Goal: Task Accomplishment & Management: Manage account settings

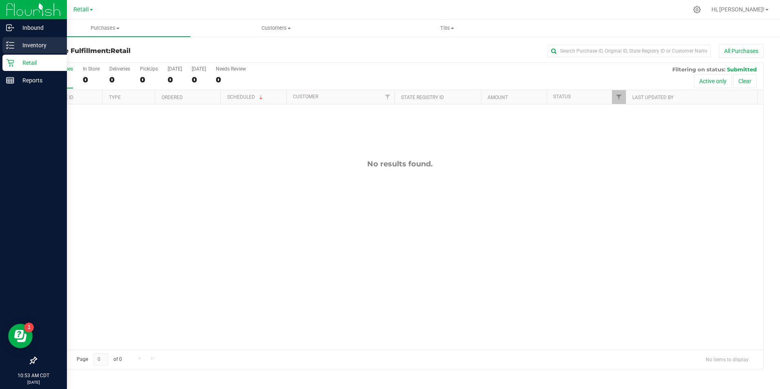
click at [29, 45] on p "Inventory" at bounding box center [38, 45] width 49 height 10
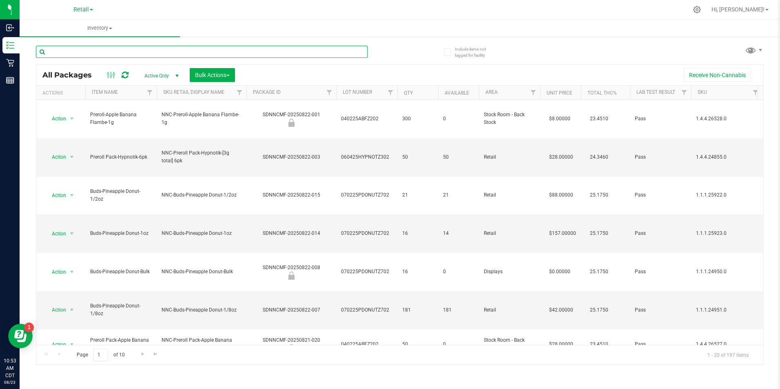
click at [89, 48] on input "text" at bounding box center [202, 52] width 332 height 12
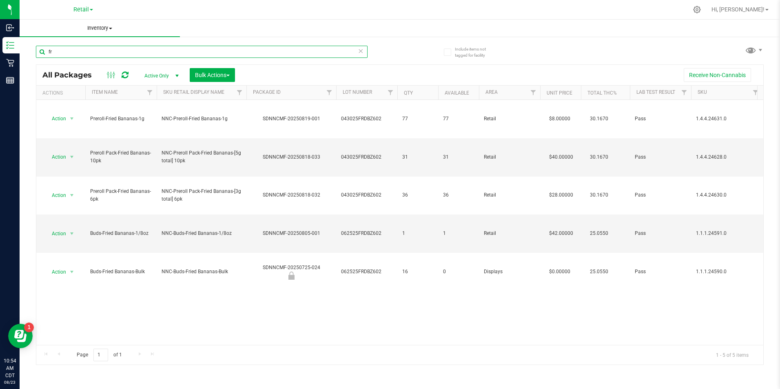
type input "f"
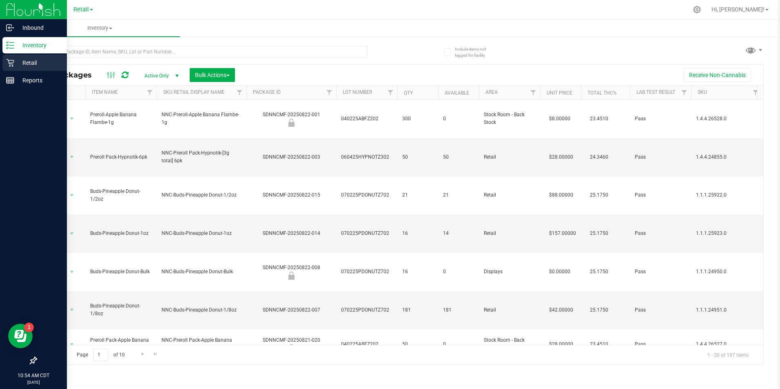
click at [33, 60] on p "Retail" at bounding box center [38, 63] width 49 height 10
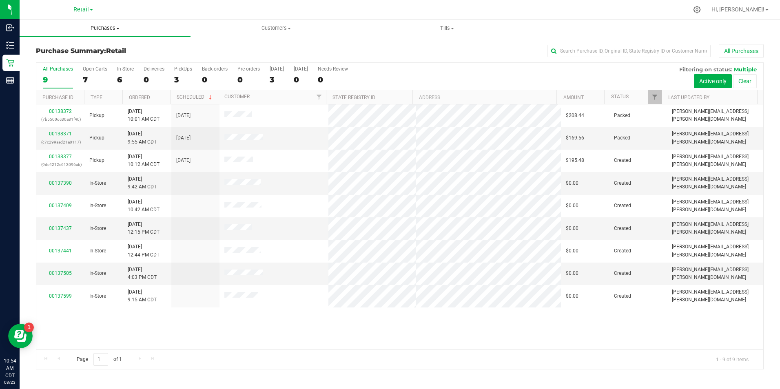
click at [112, 25] on span "Purchases" at bounding box center [105, 27] width 171 height 7
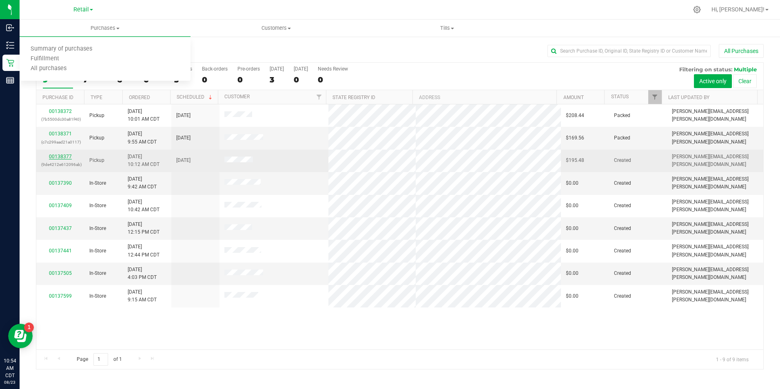
click at [61, 157] on link "00138377" at bounding box center [60, 157] width 23 height 6
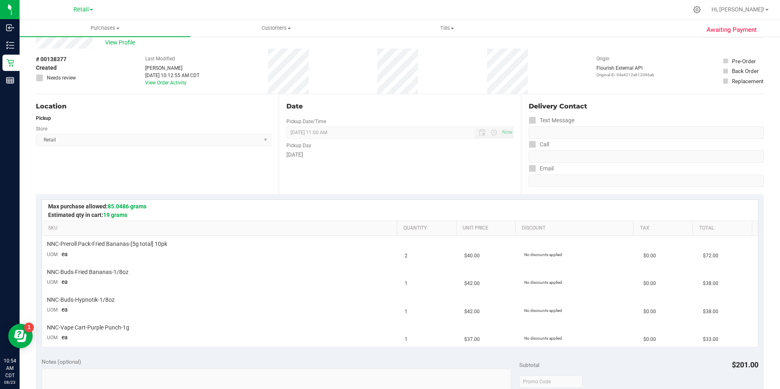
scroll to position [122, 0]
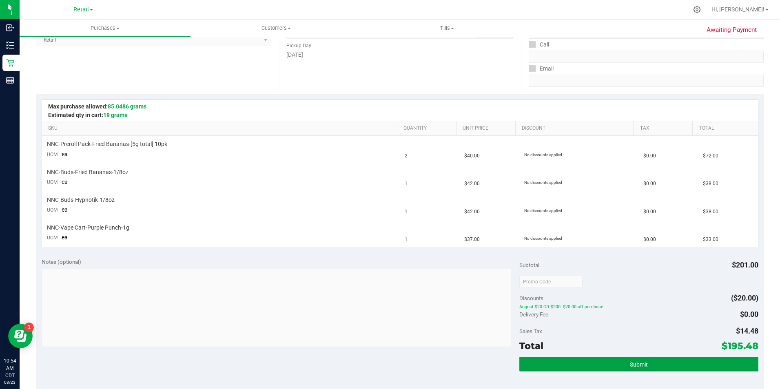
click at [656, 359] on button "Submit" at bounding box center [638, 364] width 239 height 15
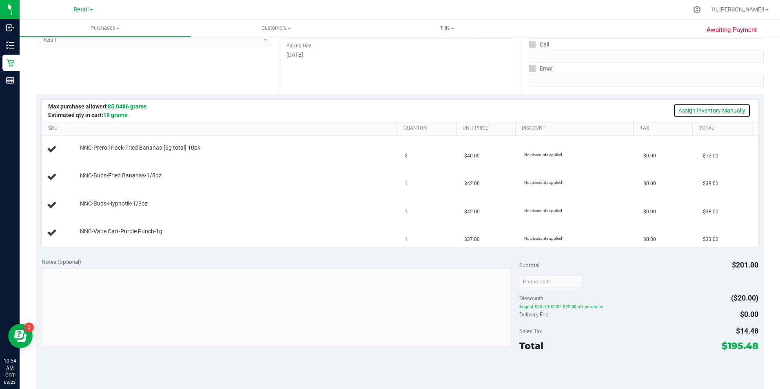
click at [722, 110] on link "Assign Inventory Manually" at bounding box center [712, 111] width 78 height 14
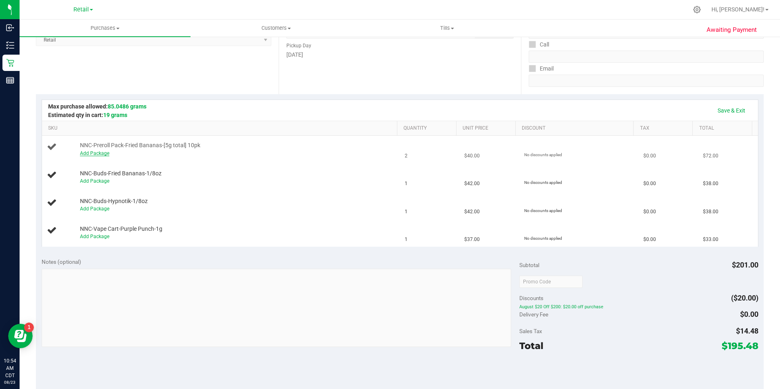
click at [96, 155] on link "Add Package" at bounding box center [94, 154] width 29 height 6
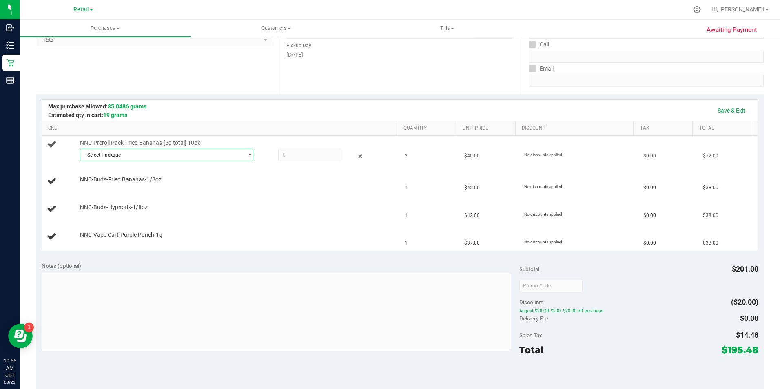
click at [146, 154] on span "Select Package" at bounding box center [161, 154] width 163 height 11
drag, startPoint x: 139, startPoint y: 187, endPoint x: 293, endPoint y: 169, distance: 154.5
click at [151, 184] on li "SDNNCMF-20250818-033 ( 043025FRDBZ602 )" at bounding box center [165, 188] width 170 height 11
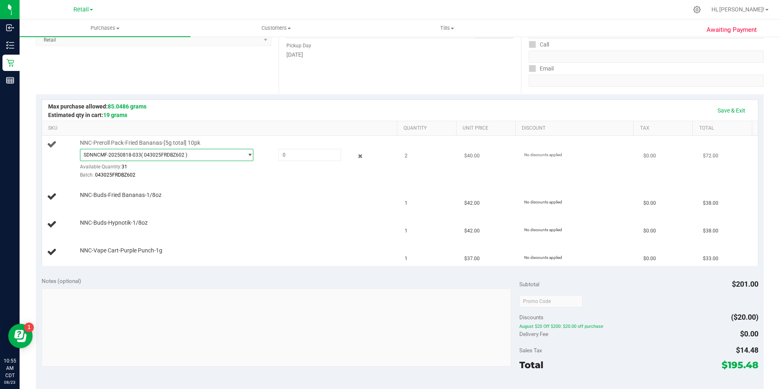
drag, startPoint x: 321, startPoint y: 146, endPoint x: 314, endPoint y: 148, distance: 6.8
click at [316, 148] on div "NNC-Preroll Pack-Fried Bananas-[5g total] 10pk SDNNCMF-20250818-033 ( 043025FRD…" at bounding box center [234, 159] width 317 height 40
click at [292, 155] on span at bounding box center [309, 155] width 63 height 12
type input "2"
type input "2.0000"
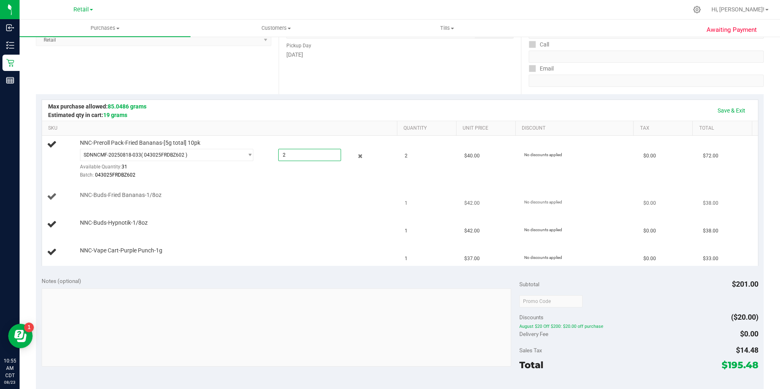
click at [291, 202] on div "NNC-Buds-Fried Bananas-1/8oz" at bounding box center [221, 196] width 348 height 11
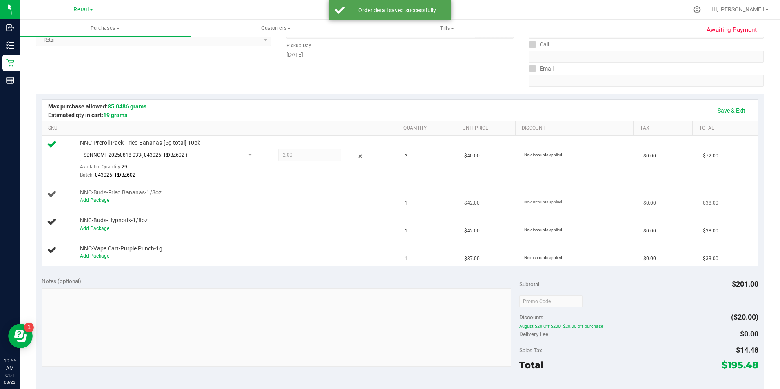
click at [99, 202] on link "Add Package" at bounding box center [94, 200] width 29 height 6
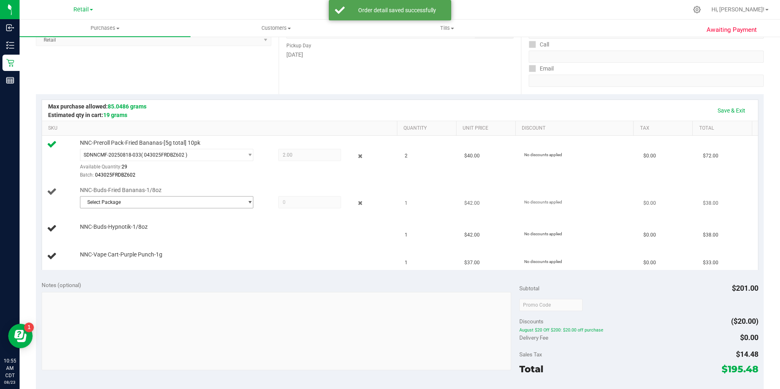
drag, startPoint x: 126, startPoint y: 202, endPoint x: 125, endPoint y: 206, distance: 4.3
click at [126, 202] on span "Select Package" at bounding box center [161, 202] width 163 height 11
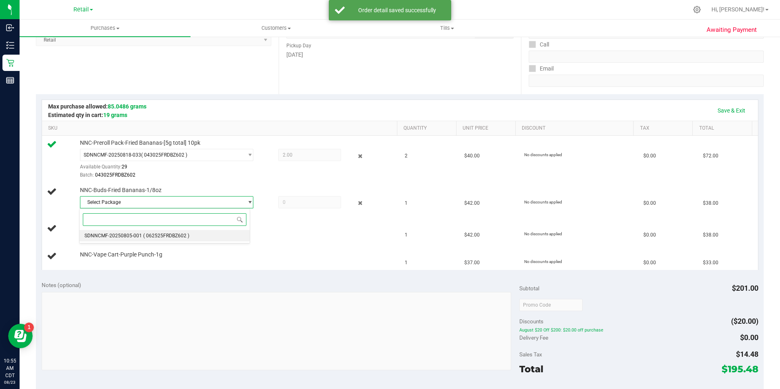
drag, startPoint x: 120, startPoint y: 233, endPoint x: 183, endPoint y: 226, distance: 63.2
click at [125, 233] on li "SDNNCMF-20250805-001 ( 062525FRDBZ602 )" at bounding box center [165, 235] width 170 height 11
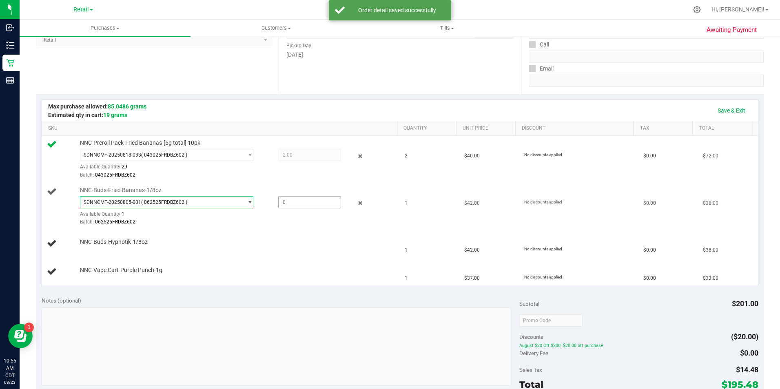
click at [288, 199] on span at bounding box center [309, 202] width 63 height 12
type input "1"
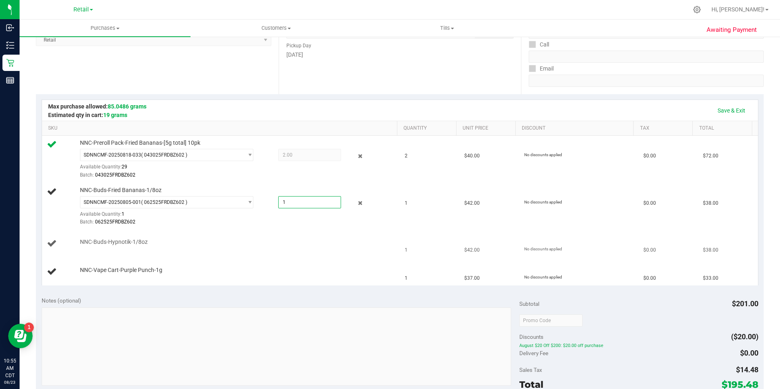
type input "1.0000"
click at [285, 238] on td "NNC-Buds-Hypnotik-1/8oz" at bounding box center [221, 244] width 358 height 28
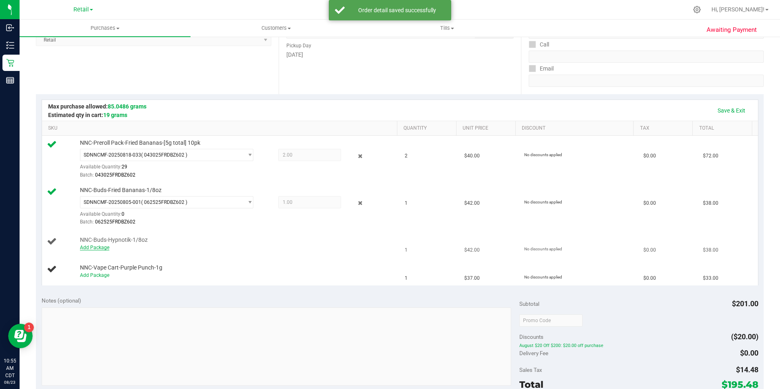
click at [96, 249] on link "Add Package" at bounding box center [94, 248] width 29 height 6
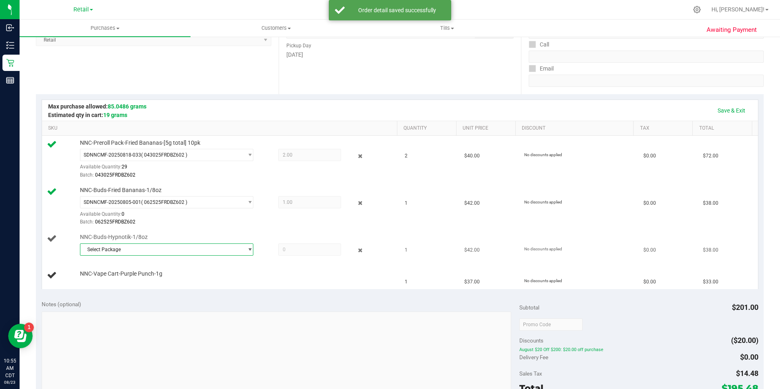
click at [129, 248] on span "Select Package" at bounding box center [161, 249] width 163 height 11
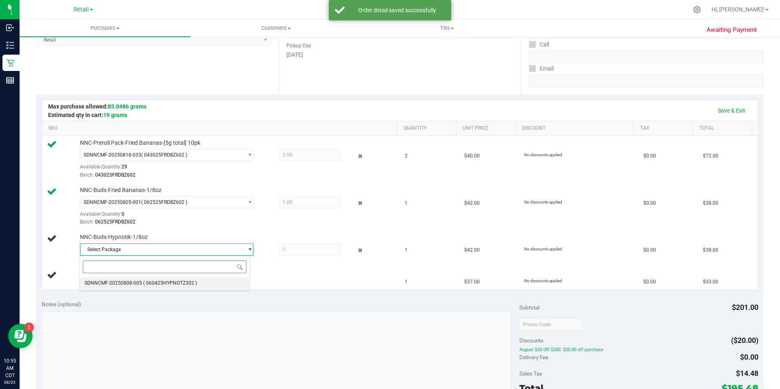
drag, startPoint x: 127, startPoint y: 281, endPoint x: 135, endPoint y: 276, distance: 9.9
click at [129, 280] on span "SDNNCMF-20250808-005" at bounding box center [113, 283] width 58 height 6
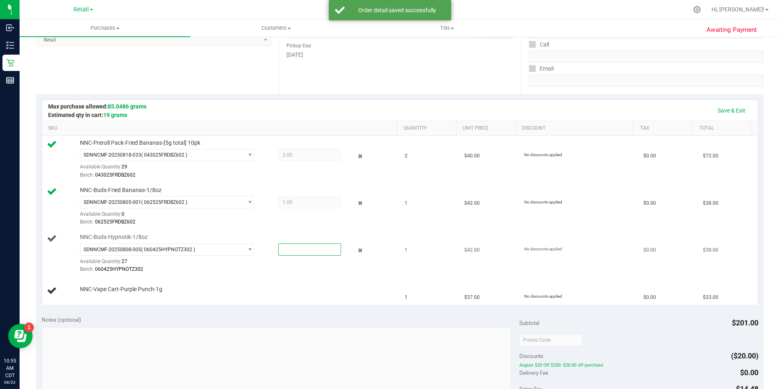
click at [284, 249] on span at bounding box center [309, 250] width 63 height 12
type input "1"
type input "1.0000"
click at [290, 283] on td "NNC-Vape Cart-Purple Punch-1g" at bounding box center [221, 290] width 358 height 27
click at [95, 292] on div "Add Package" at bounding box center [236, 295] width 313 height 8
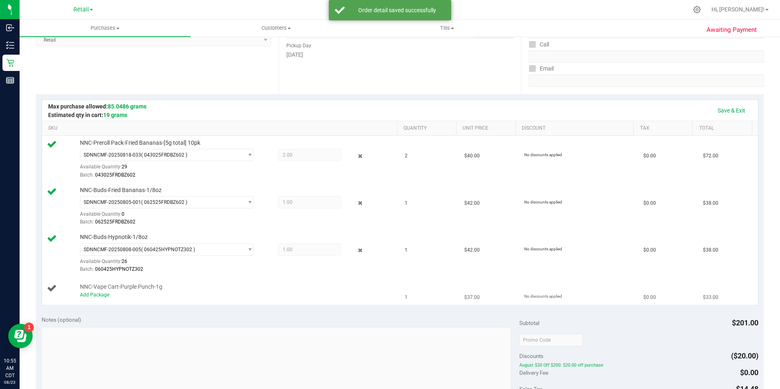
click at [87, 291] on div "Add Package" at bounding box center [236, 295] width 313 height 8
drag, startPoint x: 87, startPoint y: 291, endPoint x: 89, endPoint y: 296, distance: 5.2
click at [89, 296] on link "Add Package" at bounding box center [94, 295] width 29 height 6
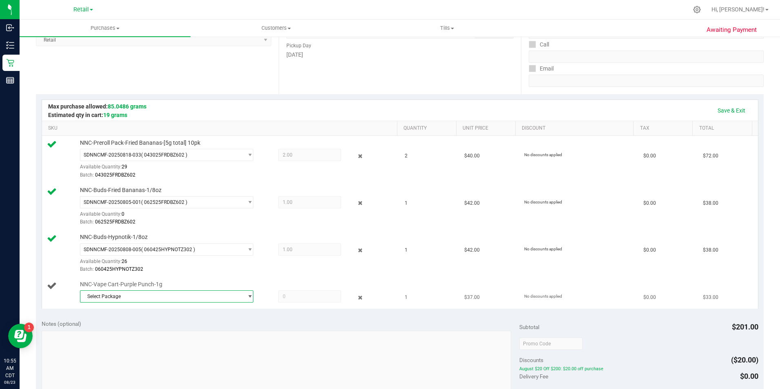
click at [190, 298] on span "Select Package" at bounding box center [161, 296] width 163 height 11
click at [147, 332] on span "( IDist-080525-BLK-PP )" at bounding box center [168, 331] width 51 height 6
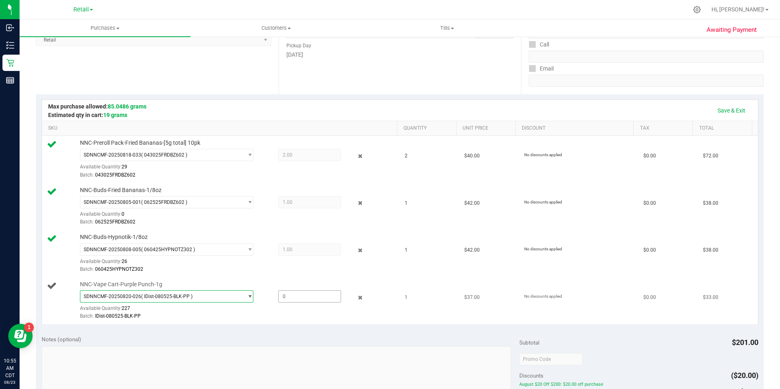
click at [295, 300] on span at bounding box center [309, 296] width 63 height 12
type input "1"
type input "1.0000"
click at [361, 263] on div "SDNNCMF-20250808-005 ( 060425HYPNOTZ302 ) SDNNCMF-20250808-005 Available Quanti…" at bounding box center [236, 259] width 313 height 30
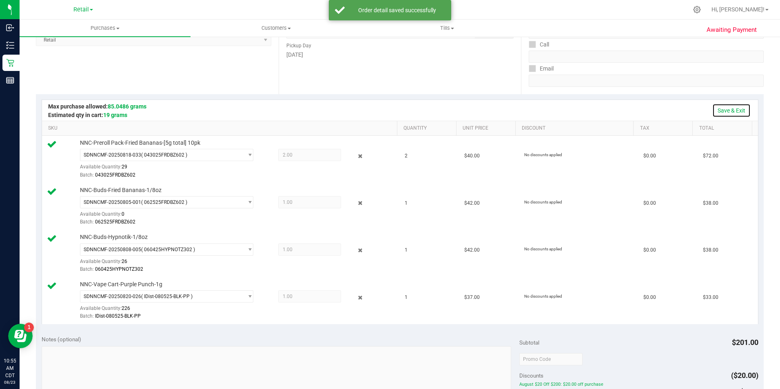
click at [726, 109] on link "Save & Exit" at bounding box center [731, 111] width 38 height 14
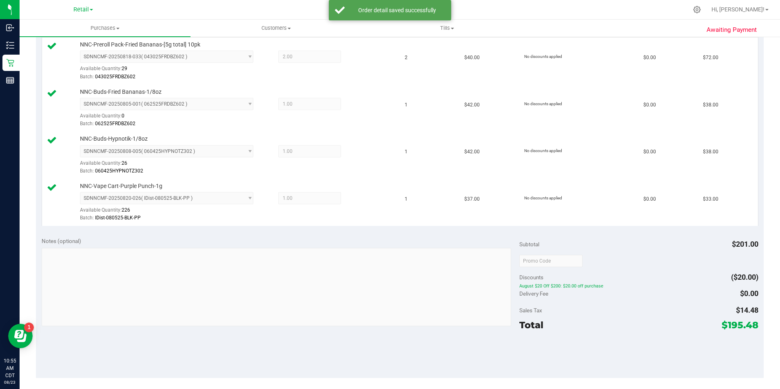
scroll to position [286, 0]
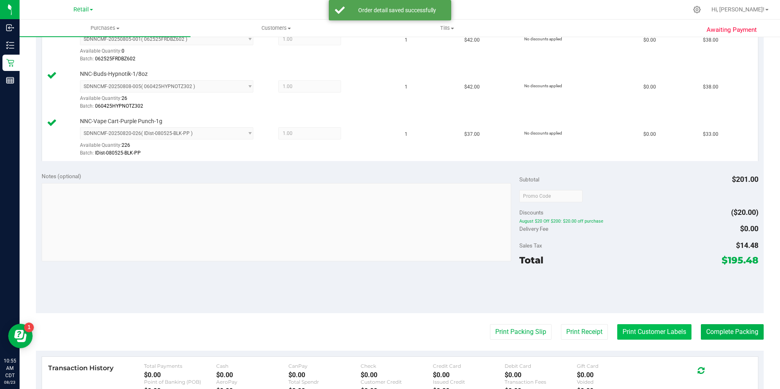
click at [638, 335] on button "Print Customer Labels" at bounding box center [654, 332] width 74 height 16
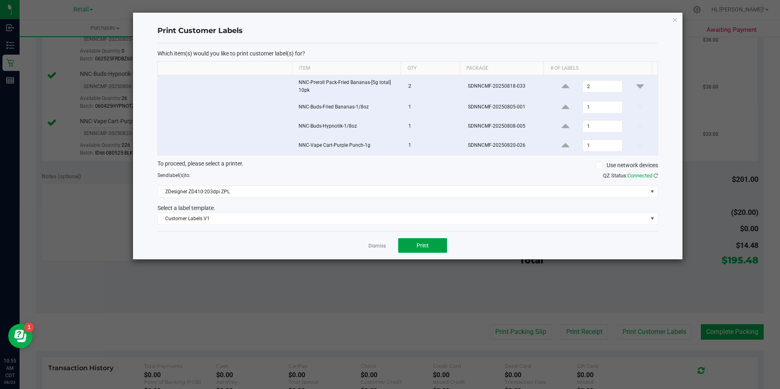
click at [429, 253] on button "Print" at bounding box center [422, 245] width 49 height 15
click at [385, 247] on link "Dismiss" at bounding box center [377, 246] width 18 height 7
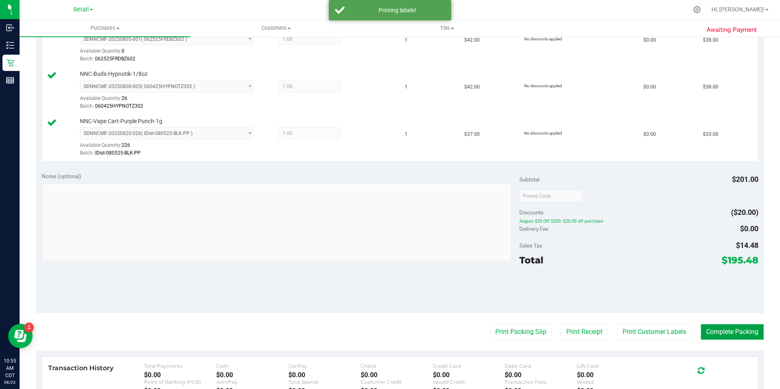
click at [714, 326] on button "Complete Packing" at bounding box center [732, 332] width 63 height 16
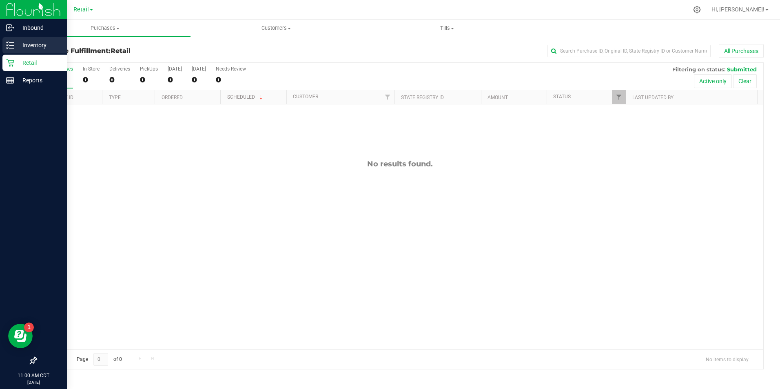
click at [36, 42] on p "Inventory" at bounding box center [38, 45] width 49 height 10
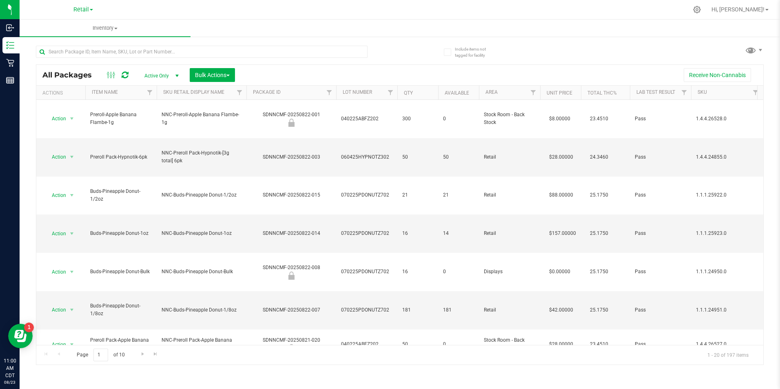
click at [499, 90] on th "Area" at bounding box center [509, 93] width 61 height 14
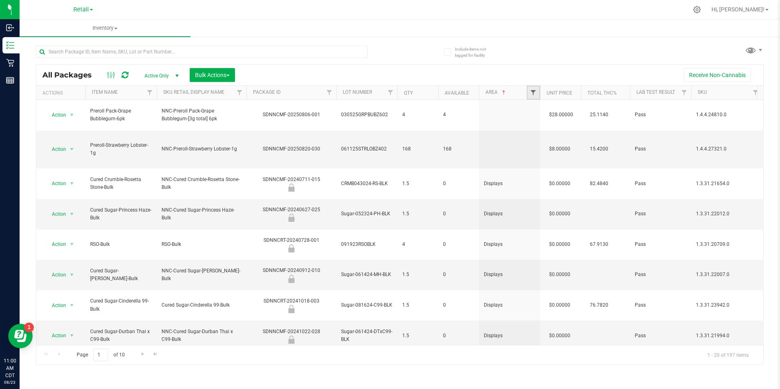
drag, startPoint x: 534, startPoint y: 93, endPoint x: 530, endPoint y: 91, distance: 4.4
click at [534, 93] on span "Filter" at bounding box center [533, 92] width 7 height 7
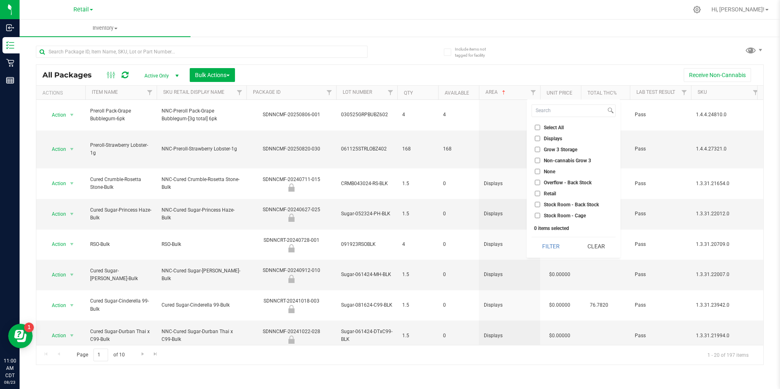
click at [538, 193] on input "Retail" at bounding box center [537, 193] width 5 height 5
checkbox input "true"
click at [552, 248] on button "Filter" at bounding box center [551, 246] width 39 height 18
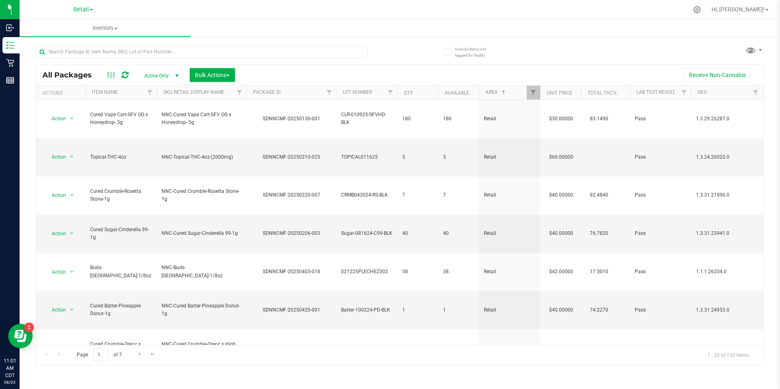
click at [443, 94] on th "Available" at bounding box center [458, 93] width 41 height 14
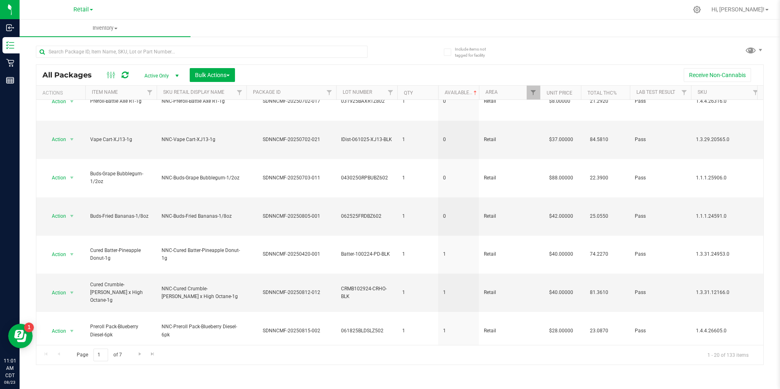
scroll to position [171, 0]
click at [138, 353] on span "Go to the next page" at bounding box center [140, 354] width 7 height 7
